Goal: Find specific page/section: Find specific page/section

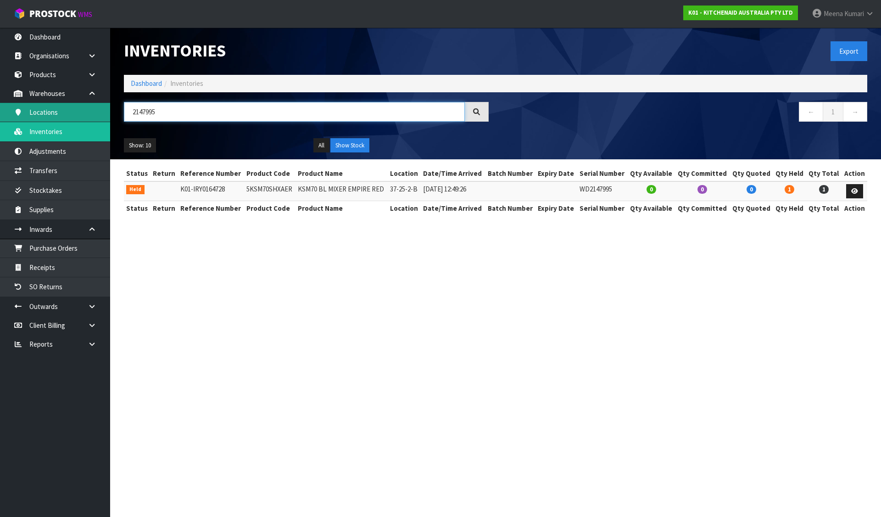
drag, startPoint x: 198, startPoint y: 112, endPoint x: 52, endPoint y: 113, distance: 145.9
click at [52, 113] on body "Toggle navigation ProStock WMS K01 - KITCHENAID AUSTRALIA PTY LTD [PERSON_NAME]…" at bounding box center [440, 258] width 881 height 517
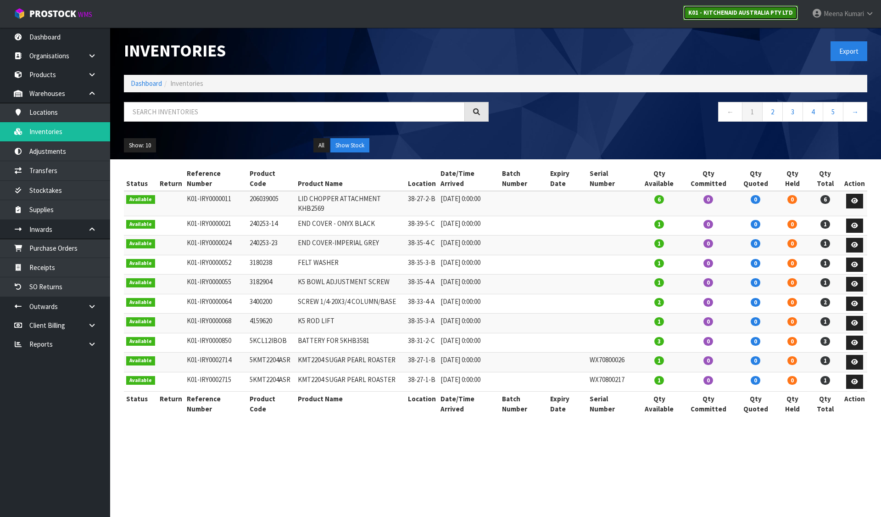
click at [708, 10] on strong "K01 - KITCHENAID AUSTRALIA PTY LTD" at bounding box center [740, 13] width 105 height 8
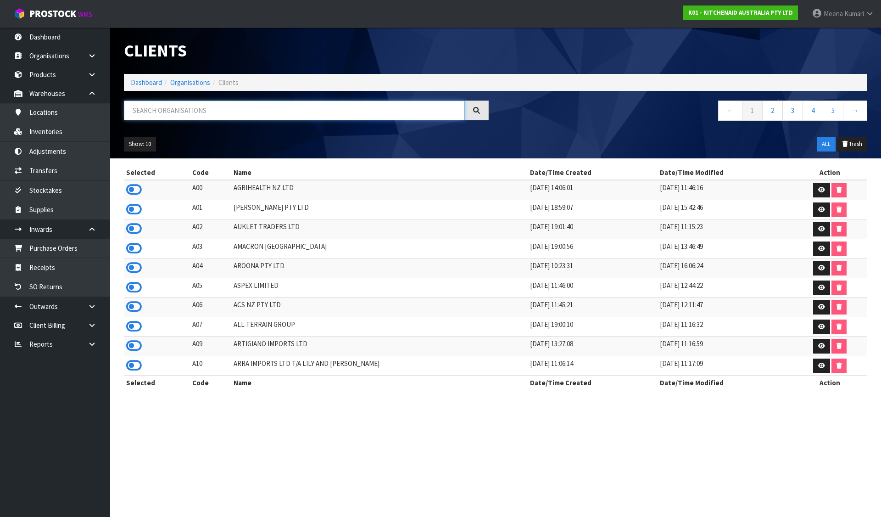
click at [266, 102] on input "text" at bounding box center [294, 110] width 341 height 20
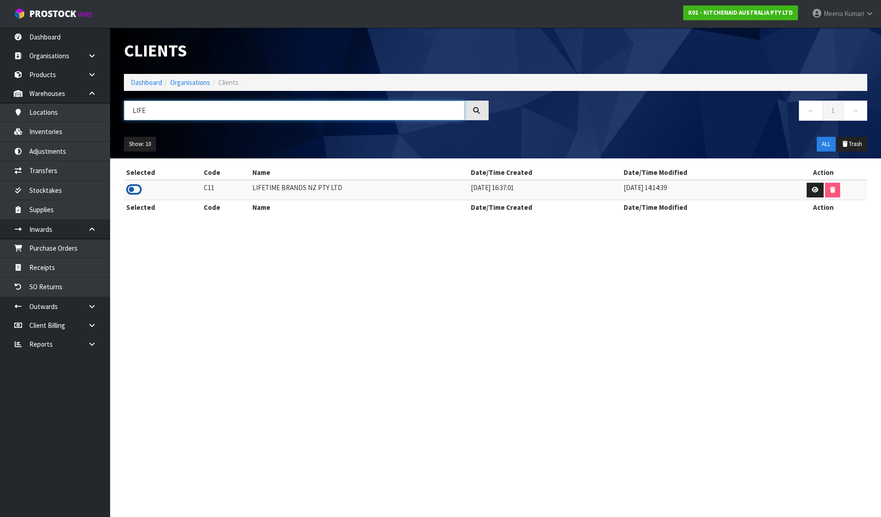
type input "LIFE"
click at [137, 192] on icon at bounding box center [134, 190] width 16 height 14
click at [57, 132] on link "Inventories" at bounding box center [55, 131] width 110 height 19
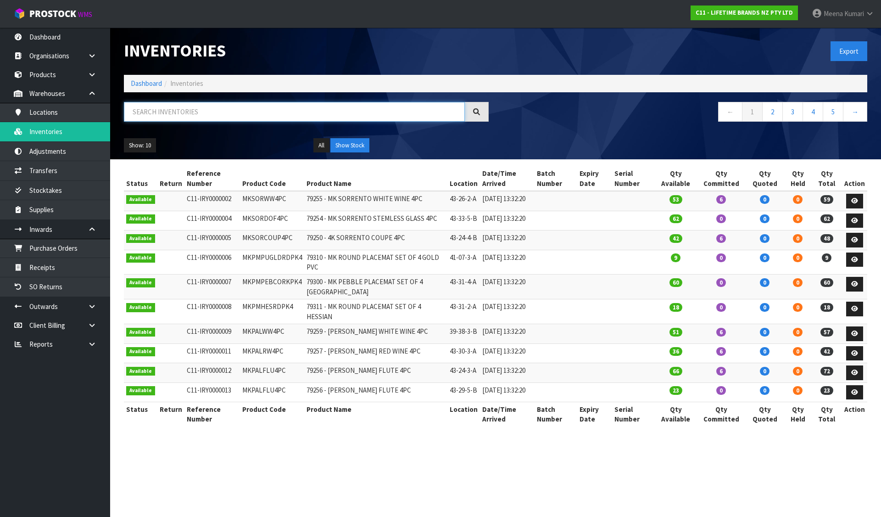
click at [162, 119] on input "text" at bounding box center [294, 112] width 341 height 20
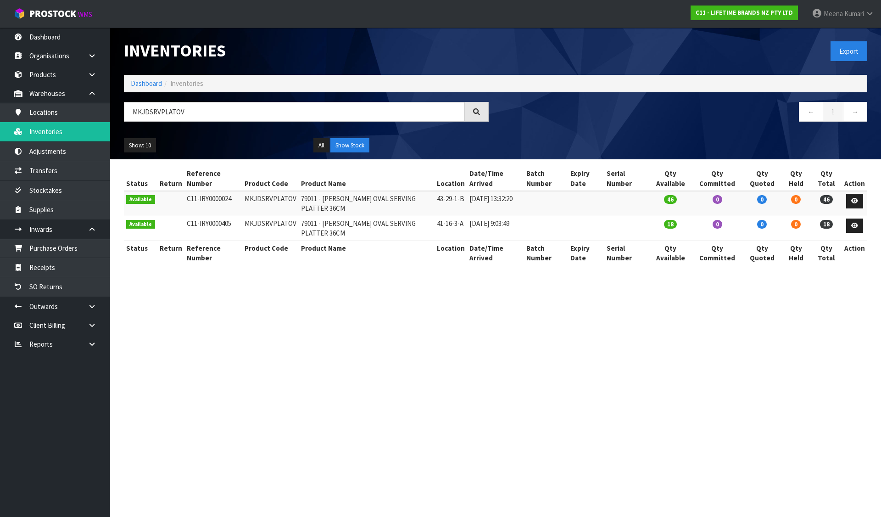
click at [2, 359] on ul "Dashboard Organisations Clients Consignees Carriers Products Categories Serial …" at bounding box center [55, 272] width 110 height 489
drag, startPoint x: 209, startPoint y: 108, endPoint x: 140, endPoint y: 123, distance: 70.6
click at [140, 123] on div "MKJDSRVPLATOV" at bounding box center [306, 115] width 378 height 27
type input "M"
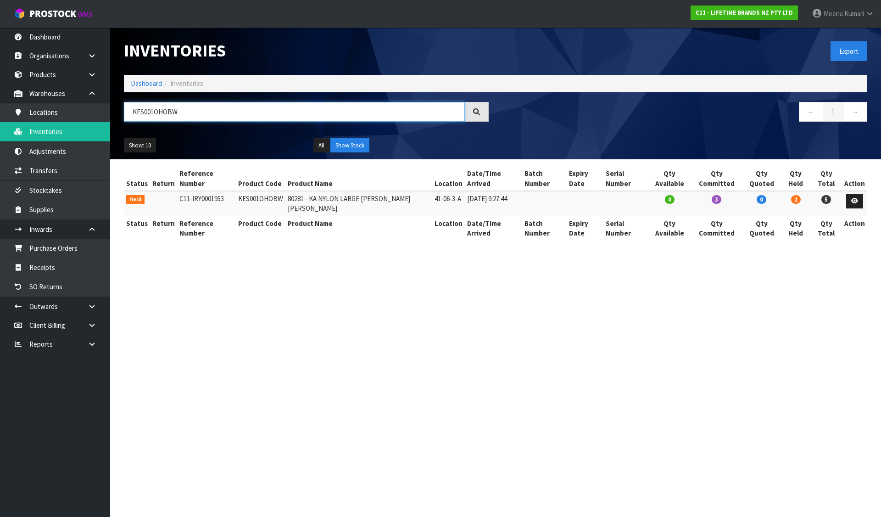
type input "KES001OHOBW"
